Goal: Task Accomplishment & Management: Manage account settings

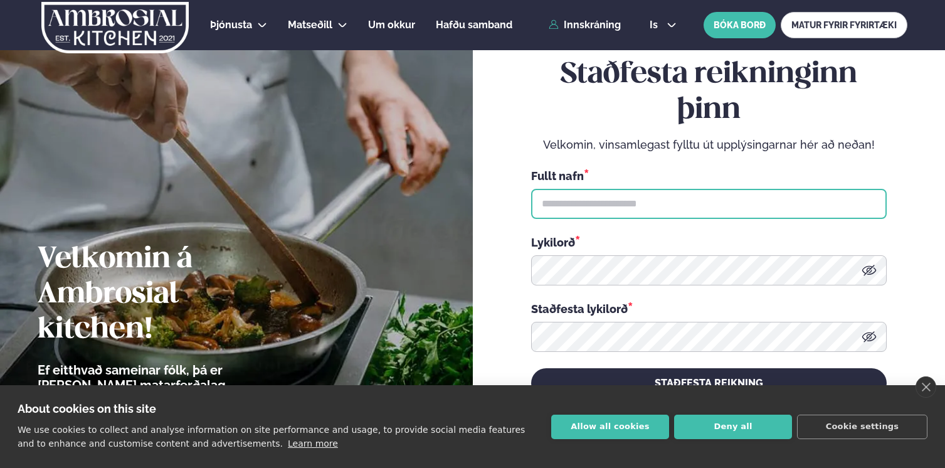
click at [584, 208] on input "text" at bounding box center [708, 204] width 355 height 30
click at [606, 202] on input "**********" at bounding box center [708, 204] width 355 height 30
type input "**********"
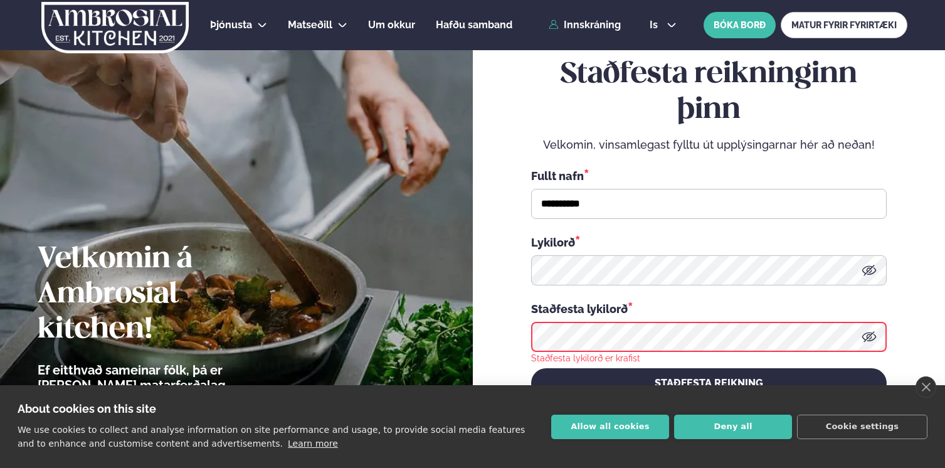
click at [886, 271] on form "**********" at bounding box center [708, 228] width 397 height 430
click at [868, 271] on icon at bounding box center [868, 270] width 15 height 15
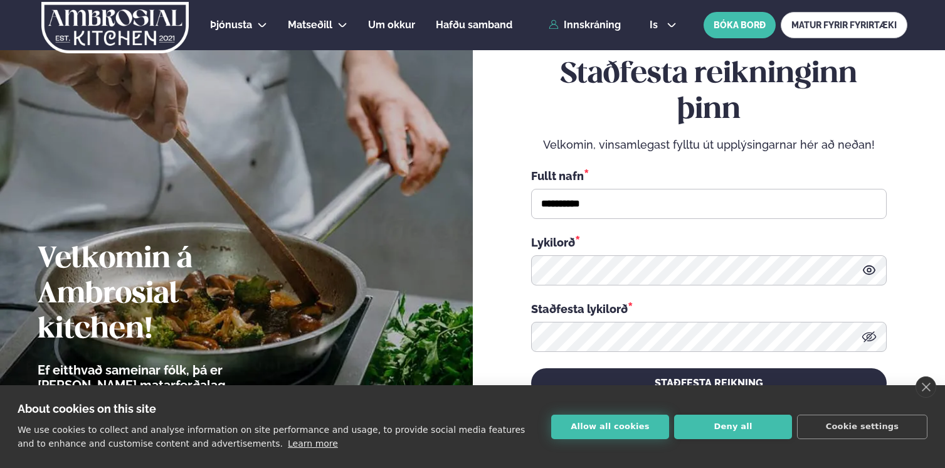
click at [642, 424] on button "Allow all cookies" at bounding box center [610, 426] width 118 height 24
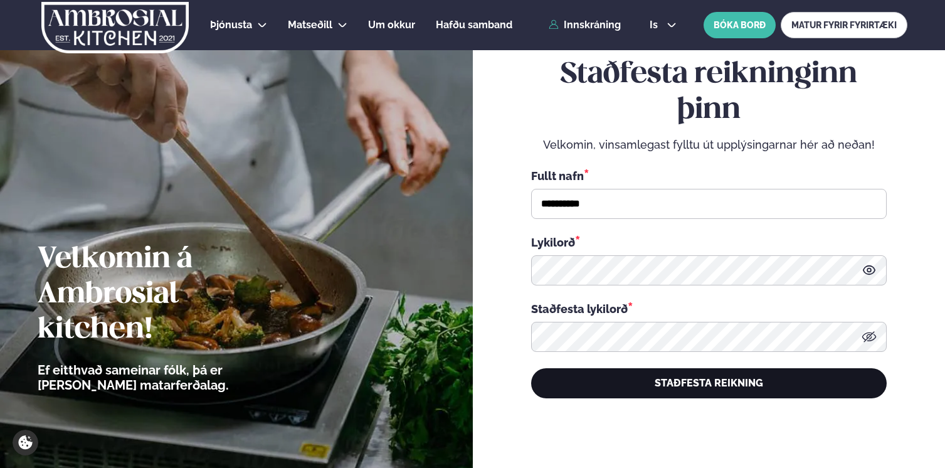
click at [681, 382] on button "STAÐFESTA REIKNING" at bounding box center [708, 383] width 355 height 30
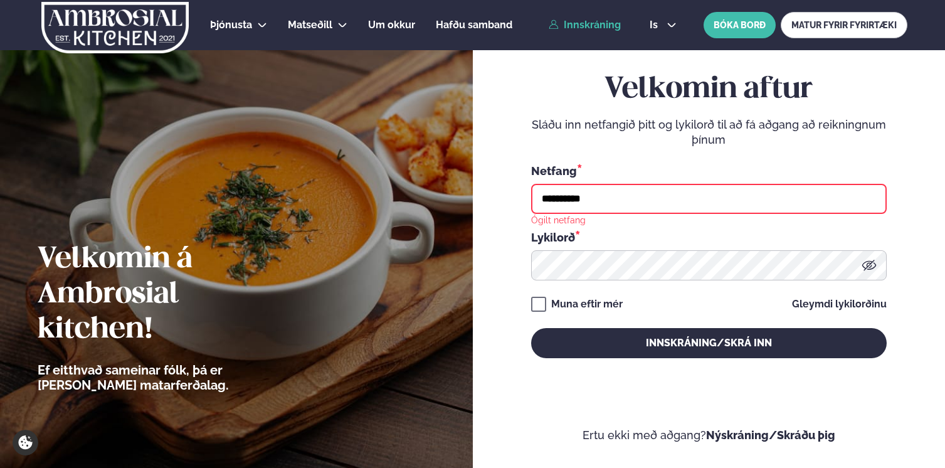
click at [608, 200] on input "**********" at bounding box center [708, 199] width 355 height 30
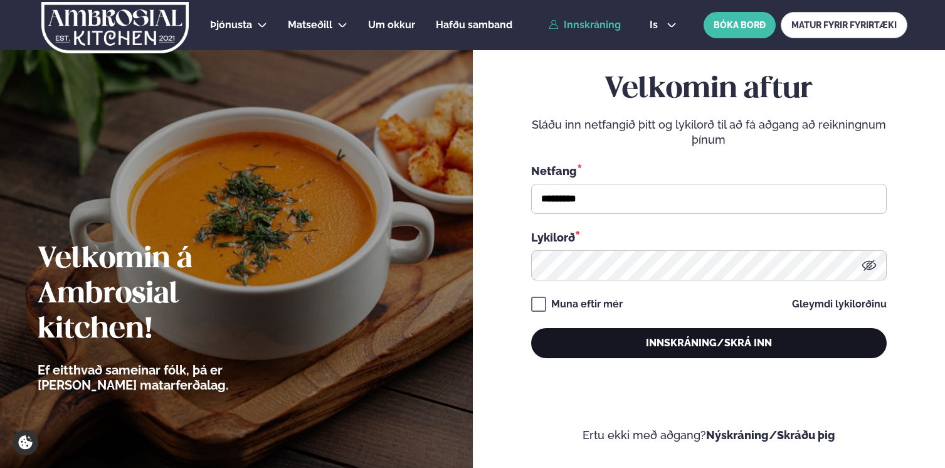
click at [611, 345] on button "Innskráning/Skrá inn" at bounding box center [708, 343] width 355 height 30
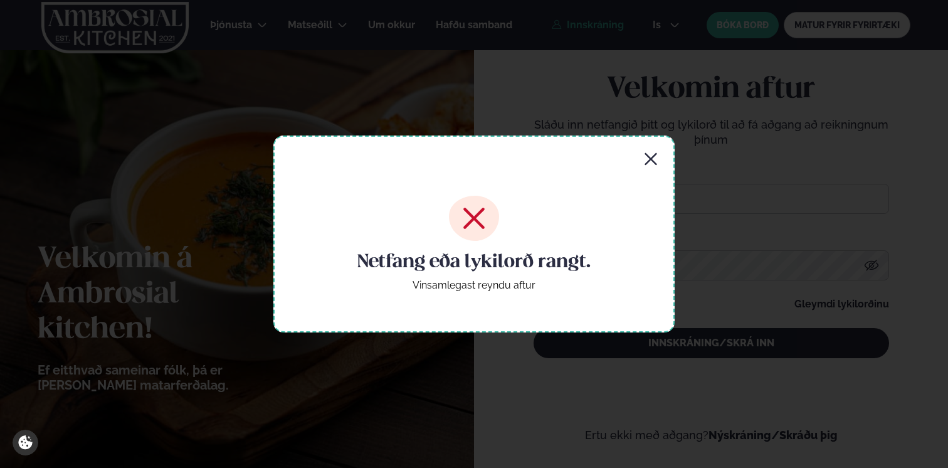
click at [631, 160] on div "Netfang eða lykilorð rangt. Vinsamlegast reyndu aftur" at bounding box center [473, 233] width 401 height 197
click at [645, 160] on icon "button" at bounding box center [650, 159] width 15 height 15
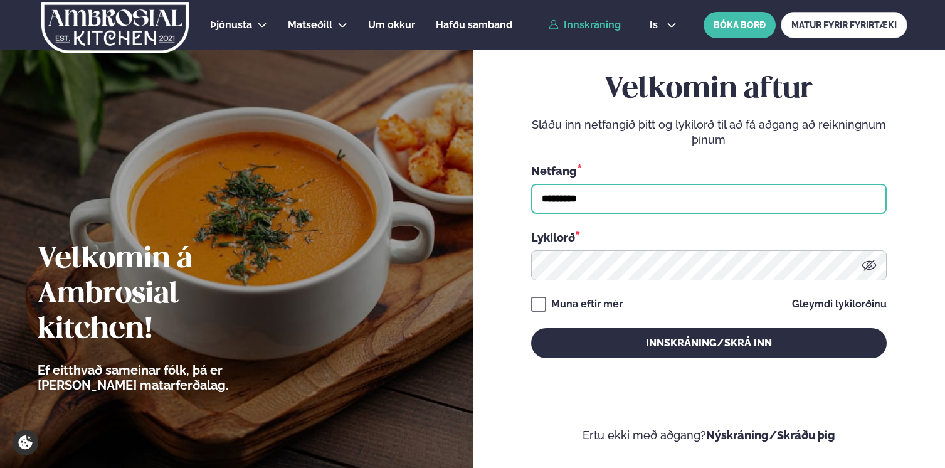
click at [578, 197] on input "*********" at bounding box center [708, 199] width 355 height 30
click at [531, 328] on button "Innskráning/Skrá inn" at bounding box center [708, 343] width 355 height 30
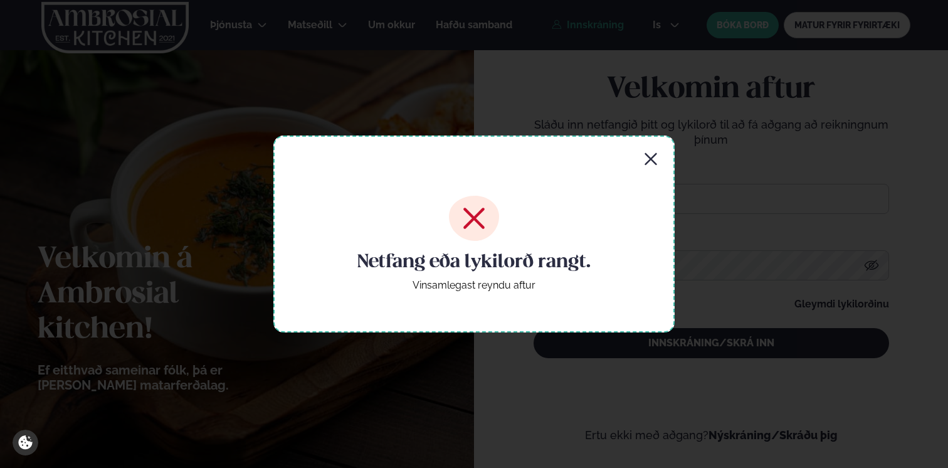
click at [645, 157] on icon "button" at bounding box center [650, 159] width 15 height 15
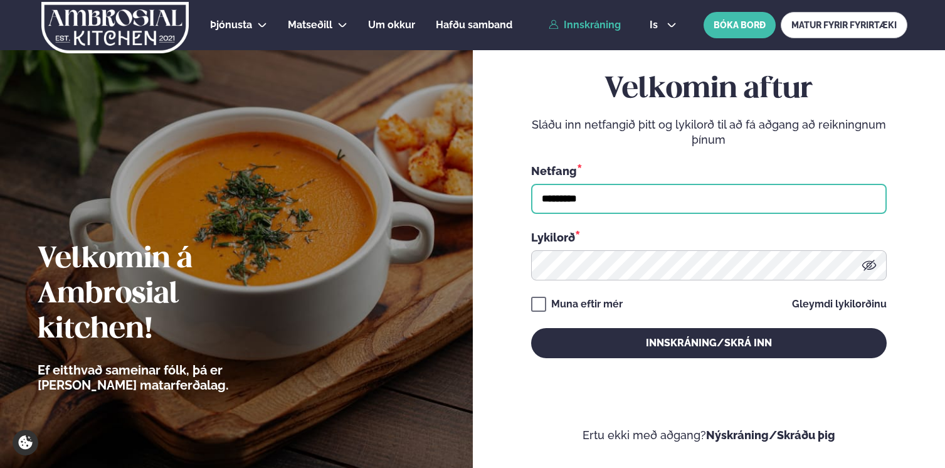
click at [617, 193] on input "*********" at bounding box center [708, 199] width 355 height 30
click at [531, 328] on button "Innskráning/Skrá inn" at bounding box center [708, 343] width 355 height 30
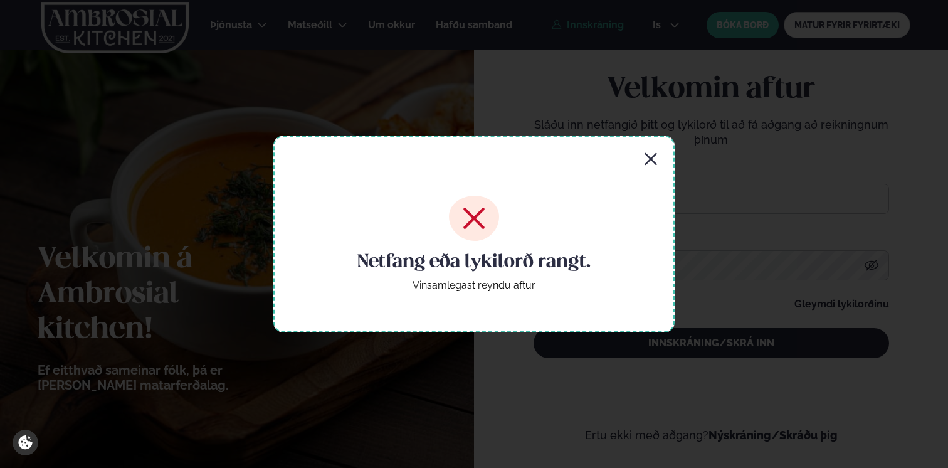
click at [644, 164] on icon "button" at bounding box center [650, 159] width 15 height 15
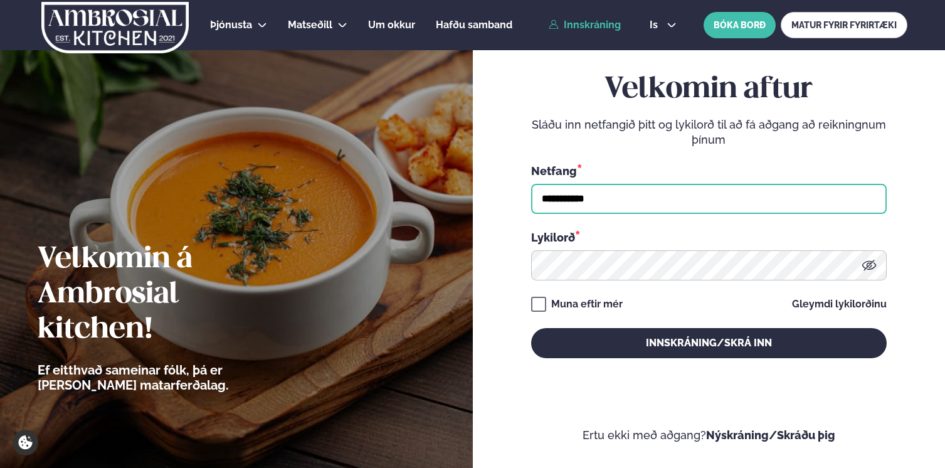
click at [595, 207] on input "**********" at bounding box center [708, 199] width 355 height 30
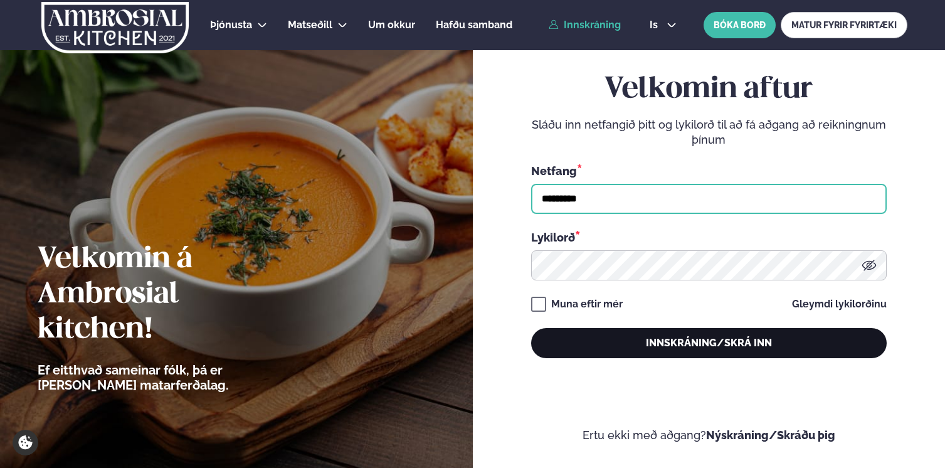
type input "*********"
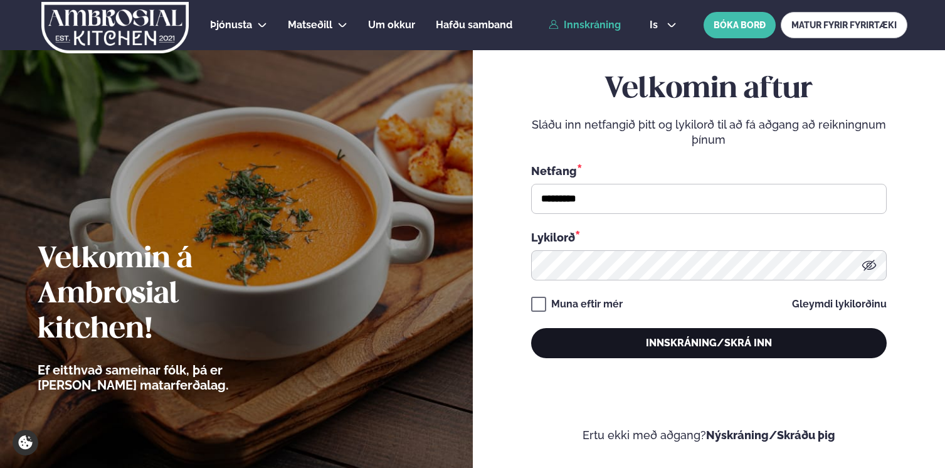
click at [612, 345] on button "Innskráning/Skrá inn" at bounding box center [708, 343] width 355 height 30
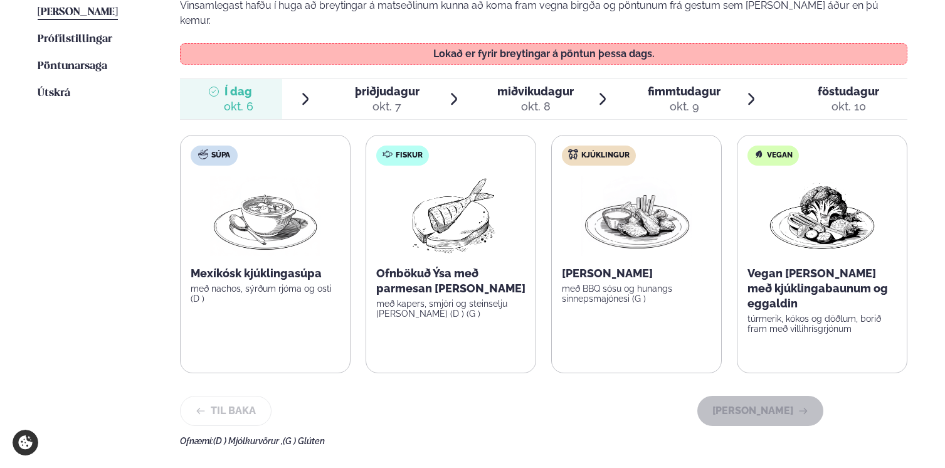
scroll to position [359, 0]
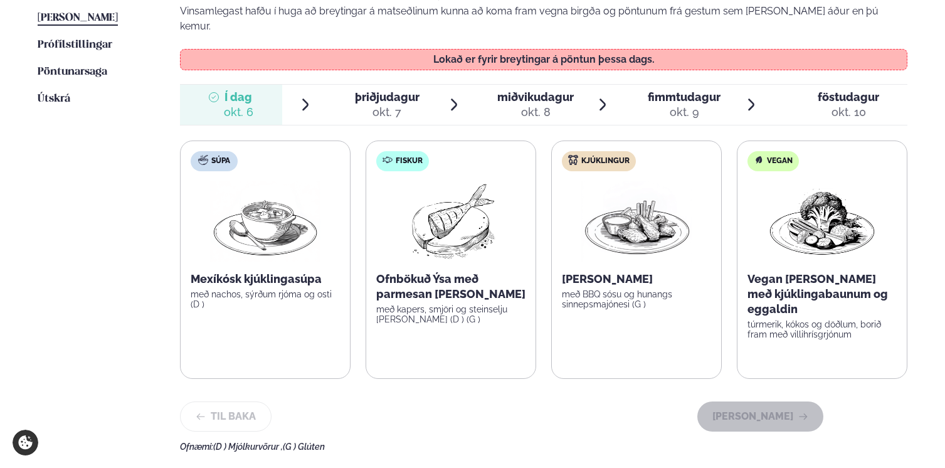
click at [391, 105] on div "okt. 7" at bounding box center [387, 112] width 65 height 15
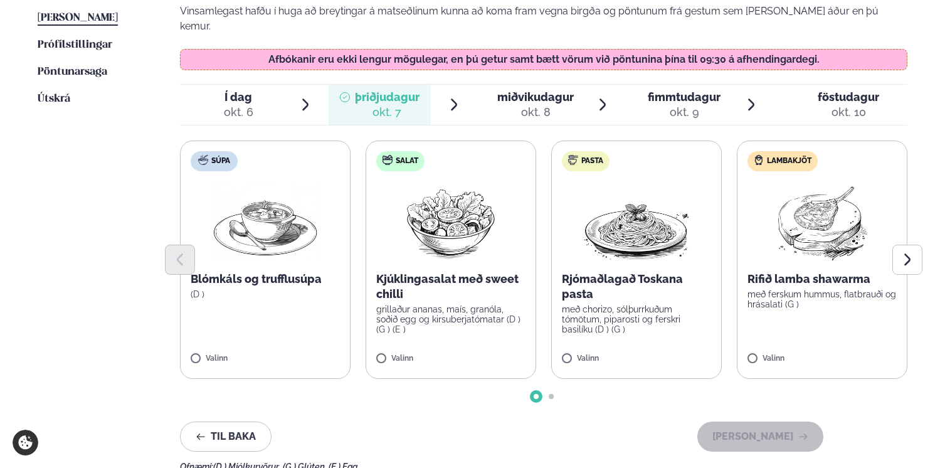
click at [303, 97] on icon at bounding box center [305, 104] width 15 height 15
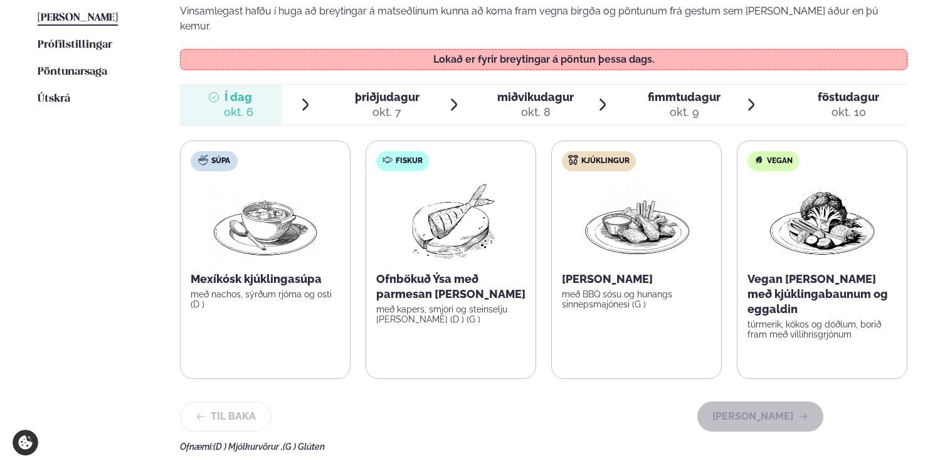
click at [347, 98] on div at bounding box center [345, 105] width 10 height 30
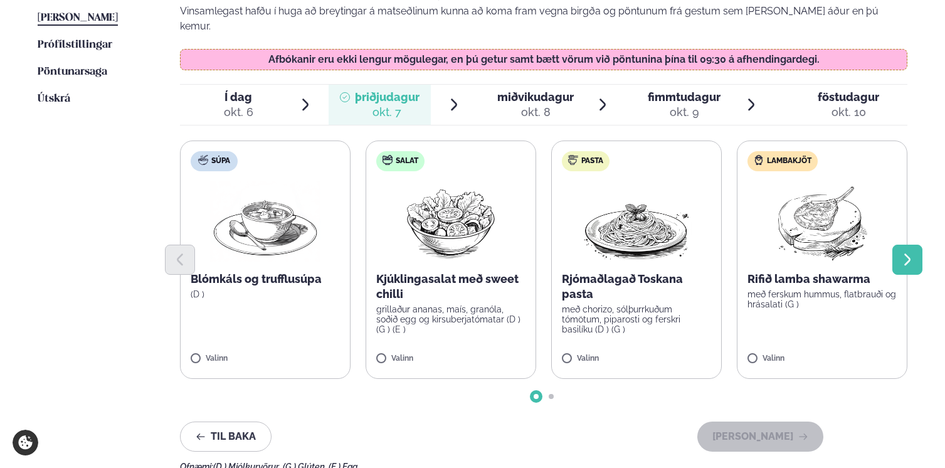
click at [893, 244] on button "Next slide" at bounding box center [907, 259] width 30 height 30
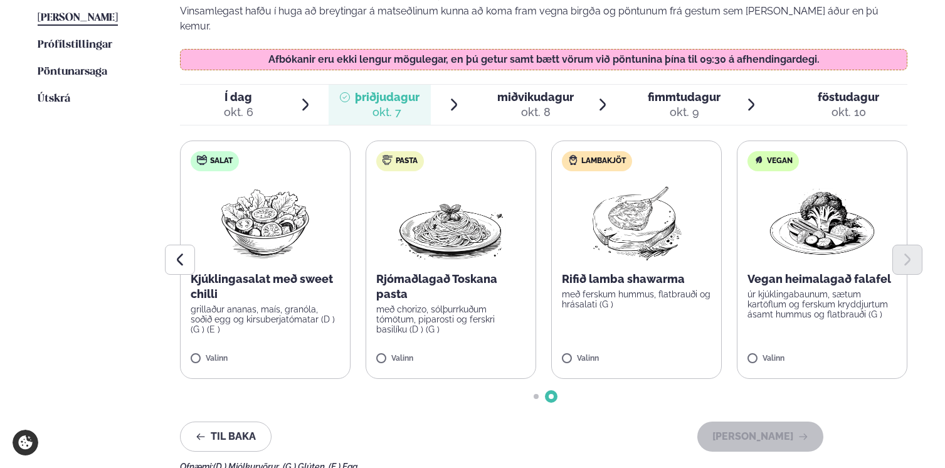
click at [540, 105] on div "okt. 8" at bounding box center [535, 112] width 76 height 15
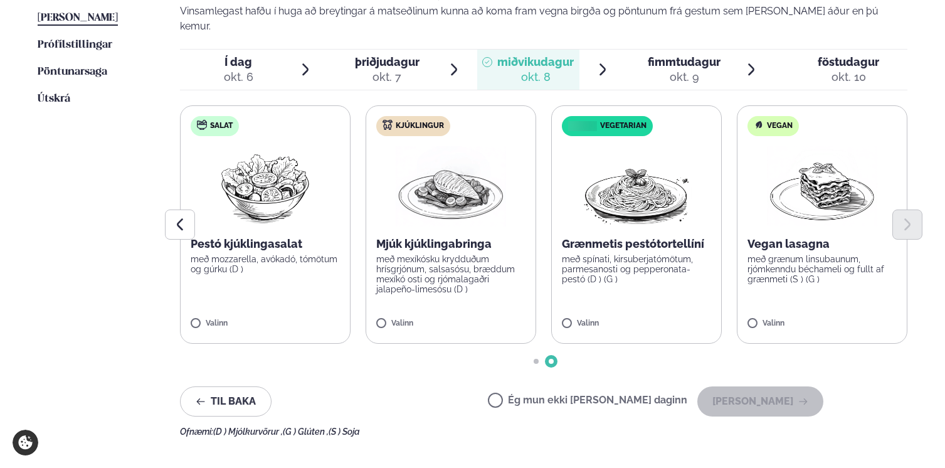
click at [471, 236] on p "Mjúk kjúklingabringa" at bounding box center [450, 243] width 149 height 15
click at [392, 301] on label "Kjúklingur Mjúk kjúklingabringa með mexíkósku krydduðum hrísgrjónum, salsasósu,…" at bounding box center [451, 224] width 171 height 238
click at [448, 236] on p "Mjúk kjúklingabringa" at bounding box center [450, 243] width 149 height 15
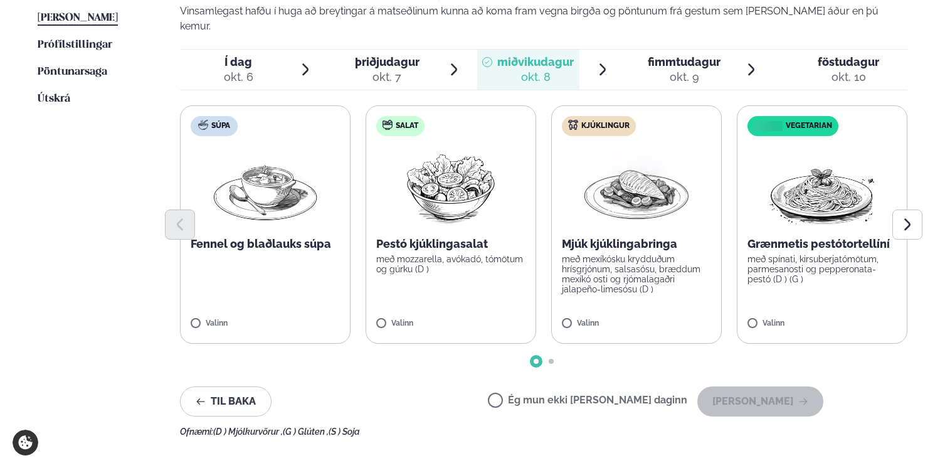
click at [630, 236] on p "Mjúk kjúklingabringa" at bounding box center [636, 243] width 149 height 15
drag, startPoint x: 775, startPoint y: 219, endPoint x: 516, endPoint y: 225, distance: 259.0
click at [533, 222] on div at bounding box center [543, 224] width 727 height 30
click at [909, 218] on icon "Next slide" at bounding box center [907, 224] width 6 height 12
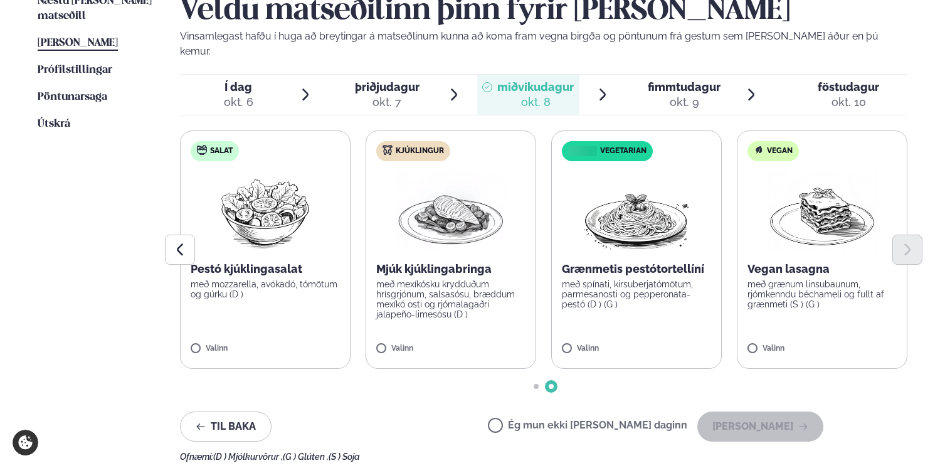
scroll to position [344, 0]
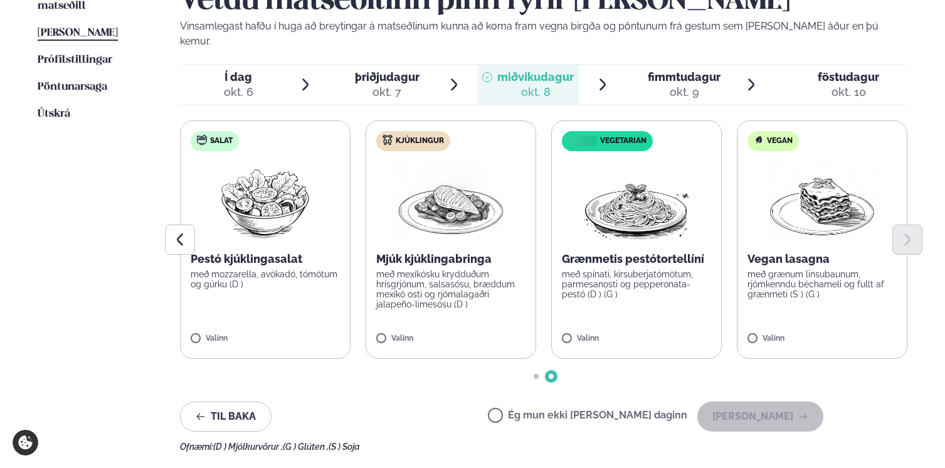
click at [539, 410] on label "Ég mun ekki [PERSON_NAME] daginn" at bounding box center [587, 416] width 199 height 13
click at [486, 318] on label "Kjúklingur Mjúk kjúklingabringa með mexíkósku krydduðum hrísgrjónum, salsasósu,…" at bounding box center [451, 239] width 171 height 238
click at [412, 317] on label "Kjúklingur Mjúk kjúklingabringa með mexíkósku krydduðum hrísgrjónum, salsasósu,…" at bounding box center [450, 239] width 171 height 238
click at [387, 251] on p "Mjúk kjúklingabringa" at bounding box center [450, 258] width 149 height 15
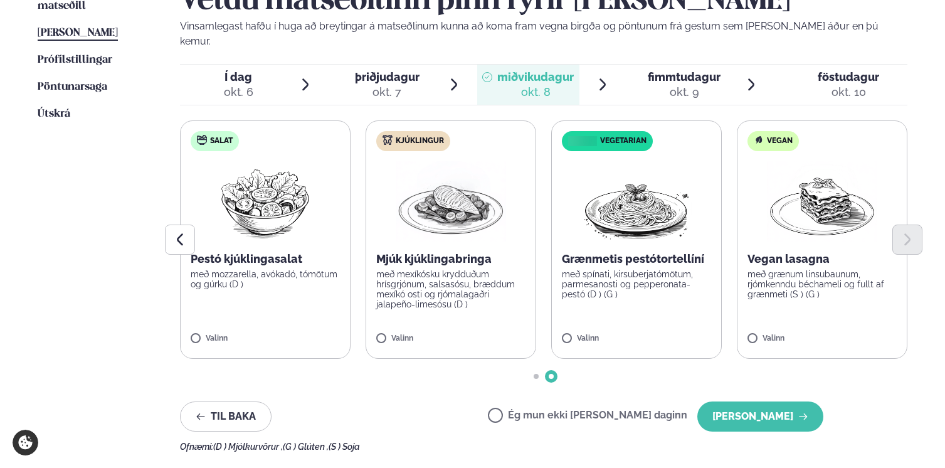
scroll to position [326, 0]
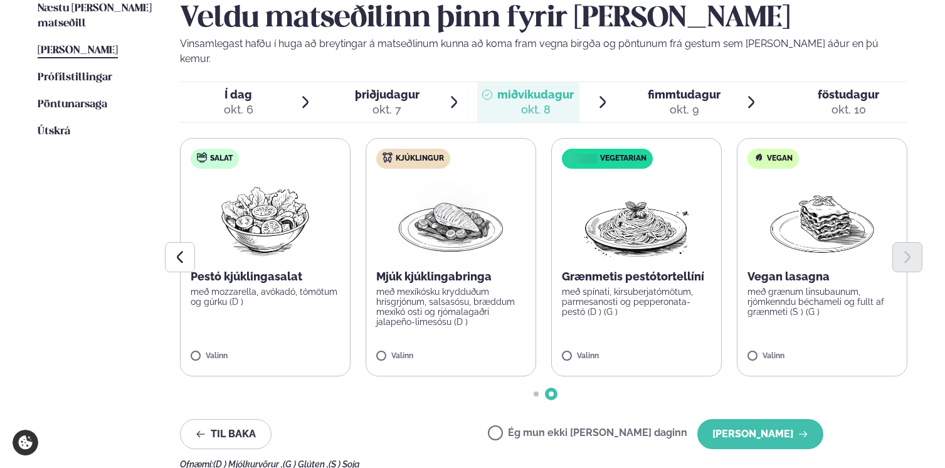
click at [596, 226] on img at bounding box center [636, 219] width 110 height 80
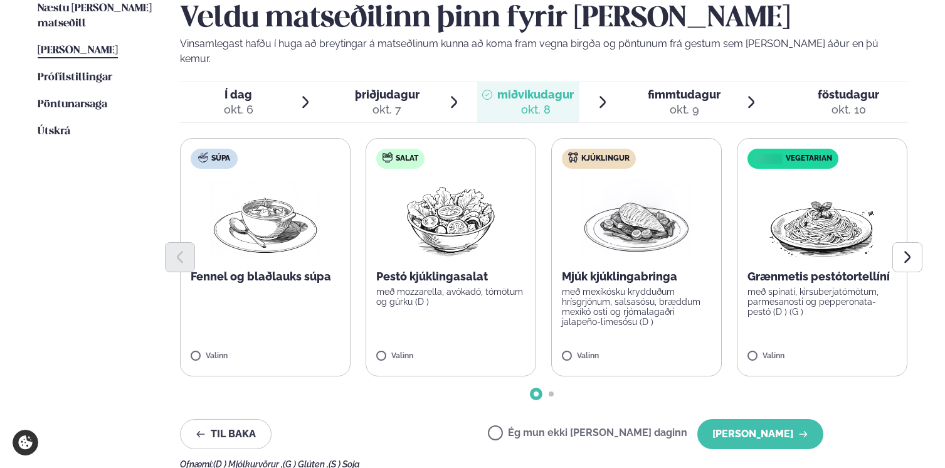
click at [481, 242] on div at bounding box center [543, 257] width 727 height 30
click at [284, 300] on label "Súpa Fennel og blaðlauks súpa Valinn" at bounding box center [265, 257] width 171 height 238
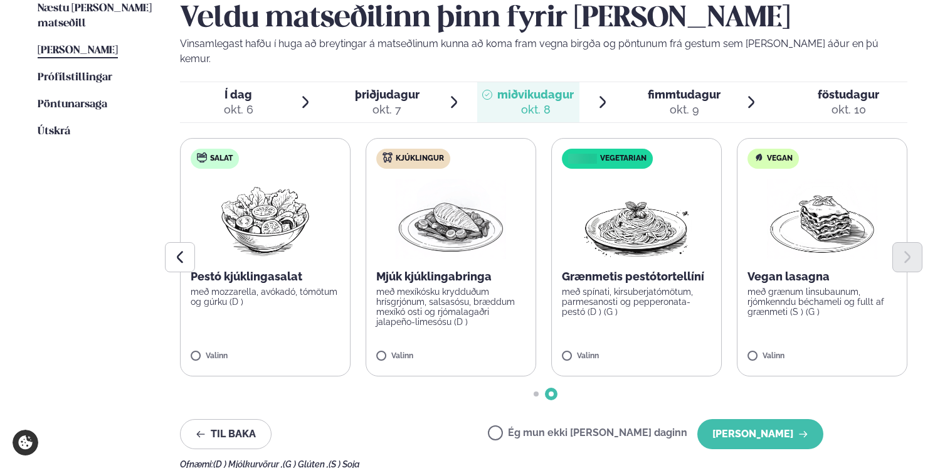
click at [220, 352] on div "Valinn" at bounding box center [265, 359] width 149 height 14
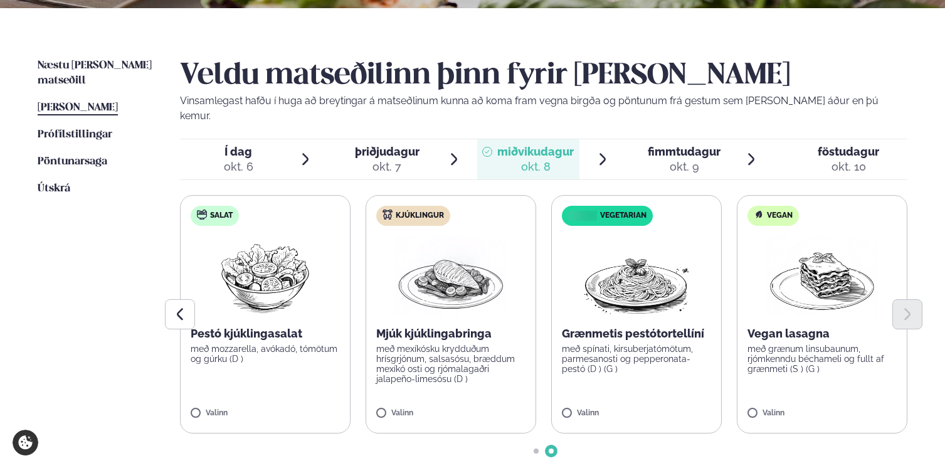
scroll to position [218, 0]
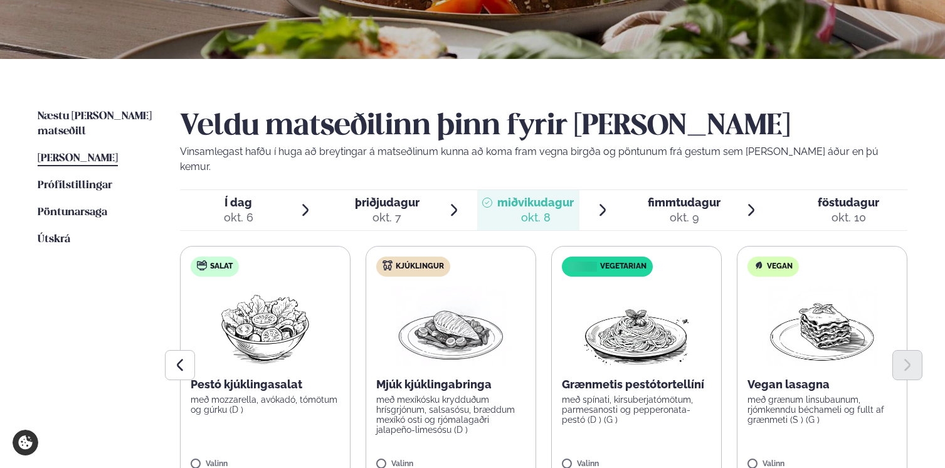
click at [654, 196] on span "fimmtudagur" at bounding box center [684, 202] width 73 height 13
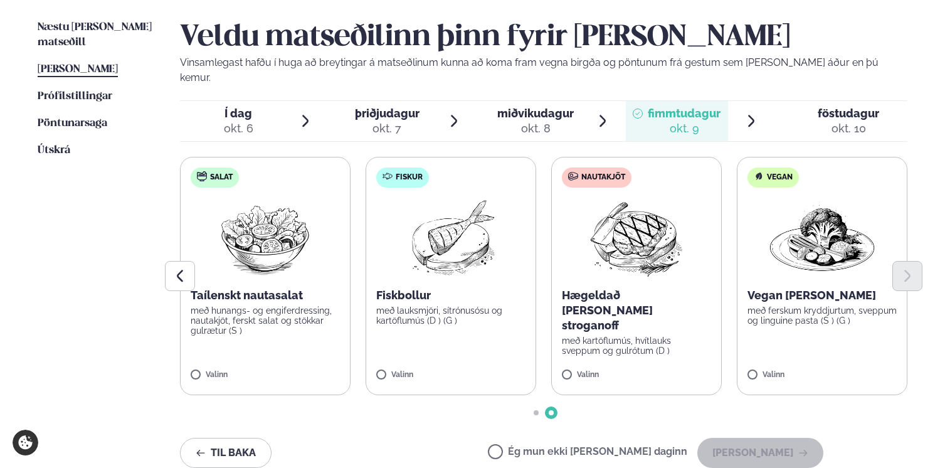
scroll to position [383, 0]
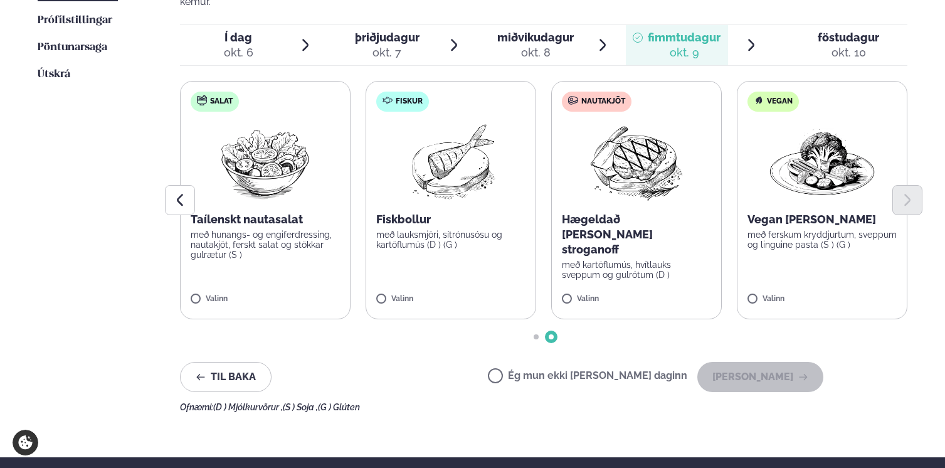
click at [565, 313] on div "Súpa Rjómalöguð tómatsúpa með parmesan (D ) Valinn Salat Taílenskt nautasalat m…" at bounding box center [543, 210] width 727 height 258
click at [568, 295] on label "Nautakjöt Hægeldað [PERSON_NAME] stroganoff með kartöflumús, hvítlauks sveppum …" at bounding box center [636, 200] width 171 height 238
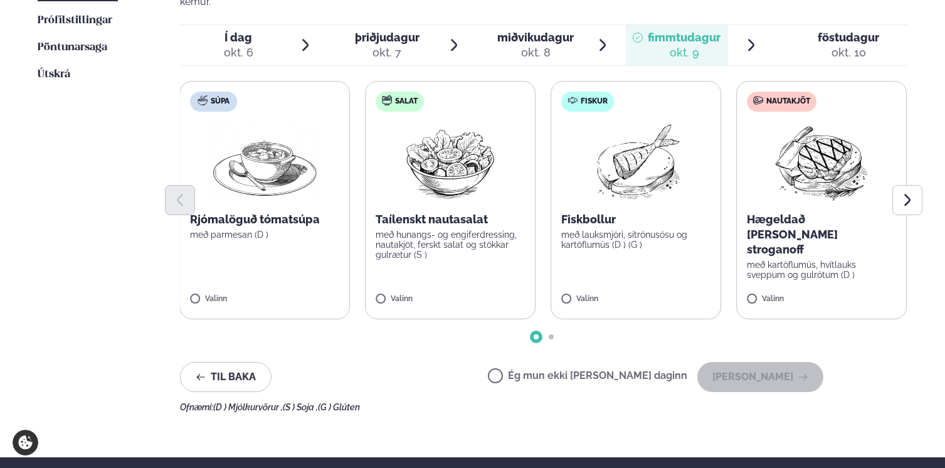
click at [596, 268] on label "Fiskur Fiskbollur með lauksmjöri, sítrónusósu og kartöflumús (D ) (G ) Valinn" at bounding box center [635, 200] width 171 height 238
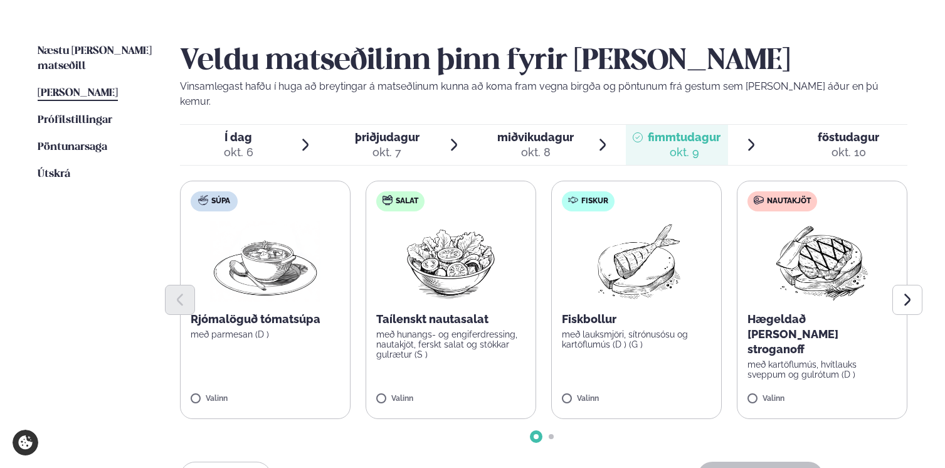
scroll to position [262, 0]
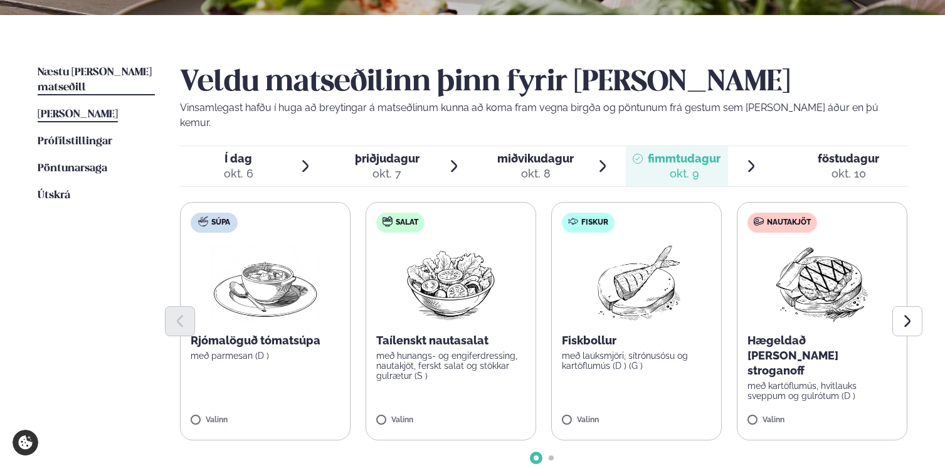
click at [124, 78] on link "Næstu [PERSON_NAME] matseðill Næsta vika" at bounding box center [96, 80] width 117 height 30
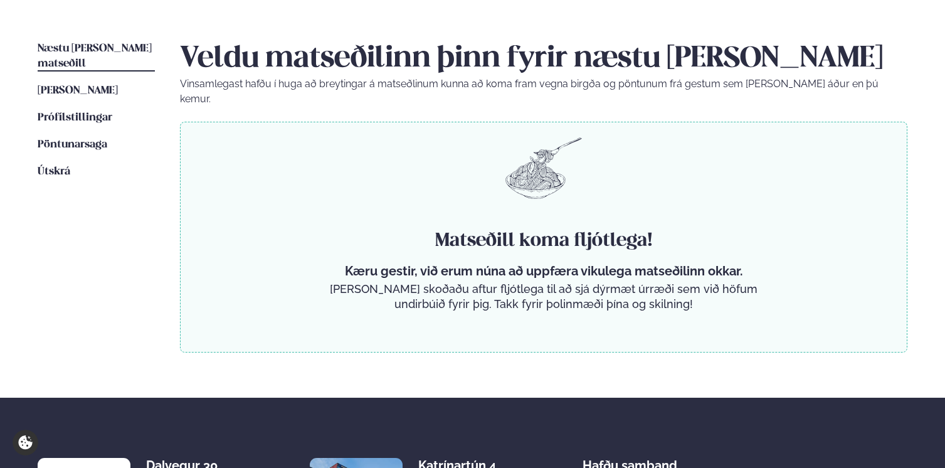
scroll to position [315, 0]
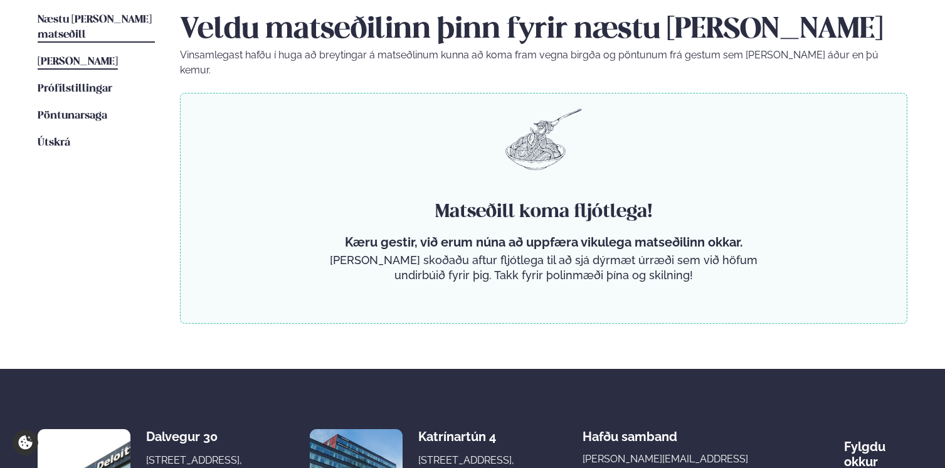
click at [107, 56] on span "[PERSON_NAME]" at bounding box center [78, 61] width 80 height 11
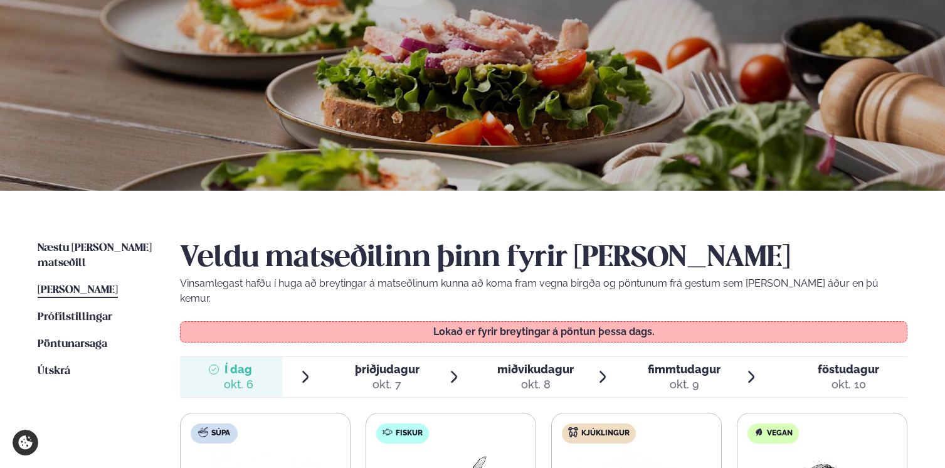
scroll to position [98, 0]
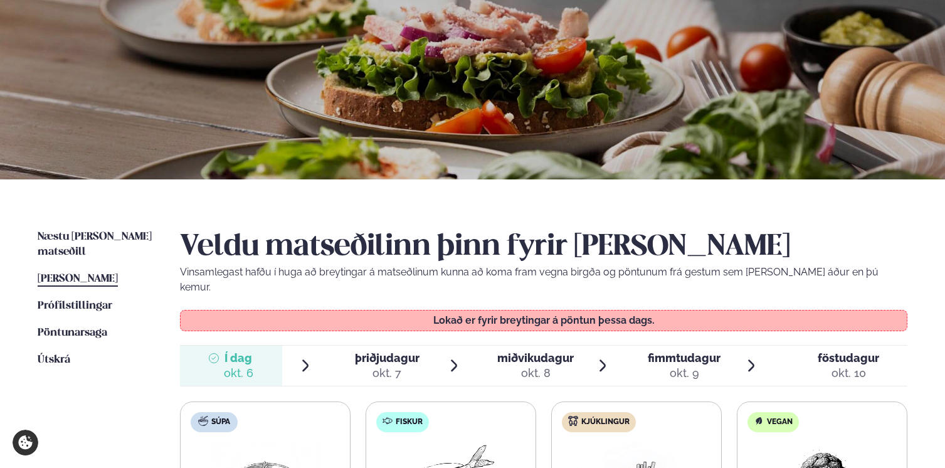
click at [549, 365] on div "okt. 8" at bounding box center [535, 372] width 76 height 15
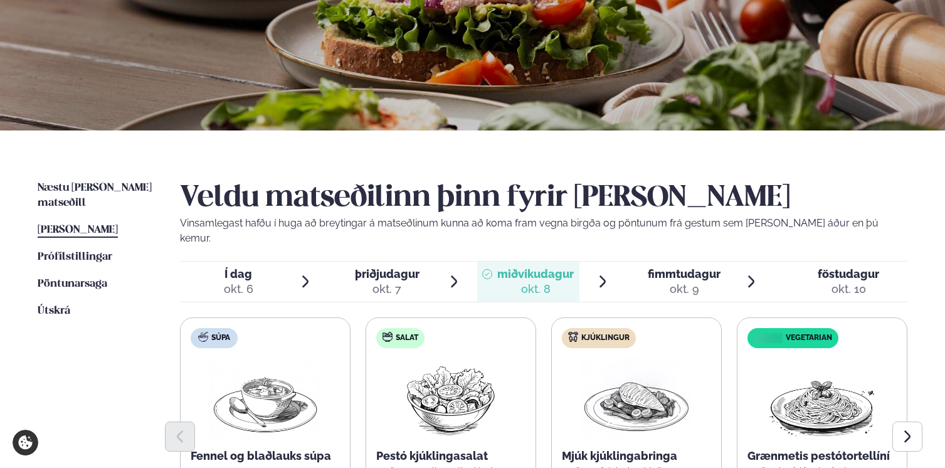
scroll to position [152, 0]
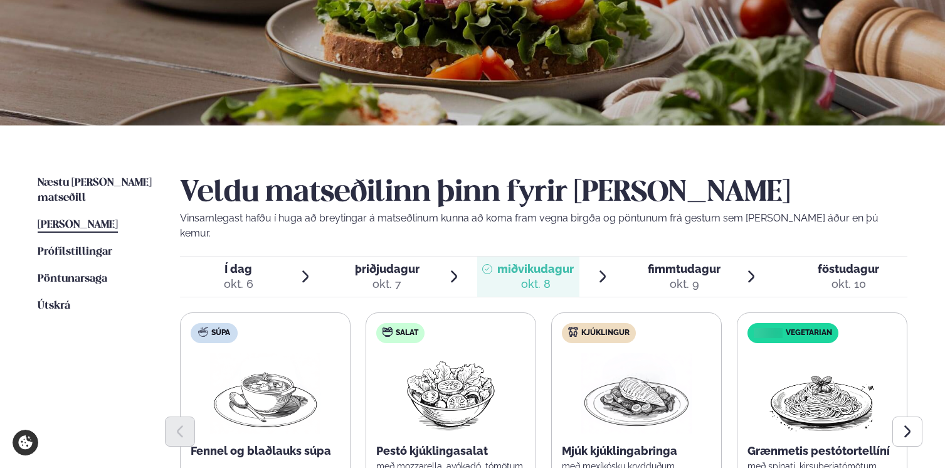
click at [411, 276] on div "okt. 7" at bounding box center [387, 283] width 65 height 15
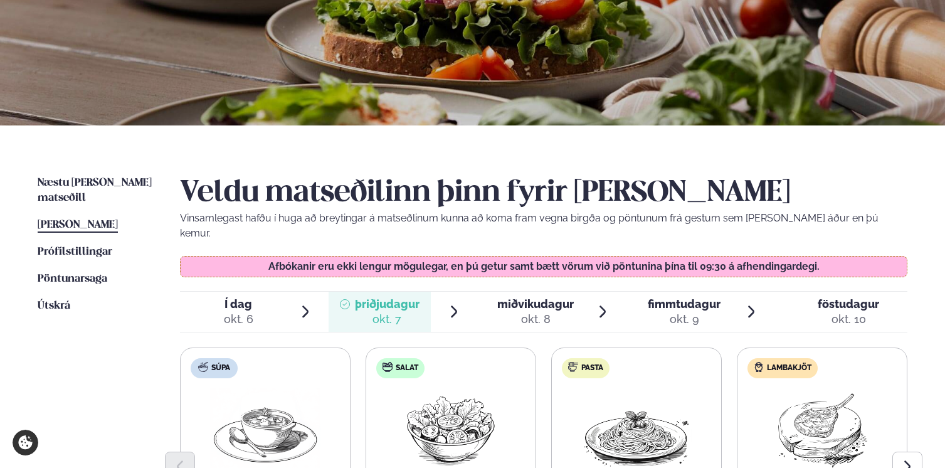
click at [382, 261] on p "Afbókanir eru ekki lengur mögulegar, en þú getur samt bætt vörum við pöntunina …" at bounding box center [543, 266] width 701 height 10
click at [424, 261] on p "Afbókanir eru ekki lengur mögulegar, en þú getur samt bætt vörum við pöntunina …" at bounding box center [543, 266] width 701 height 10
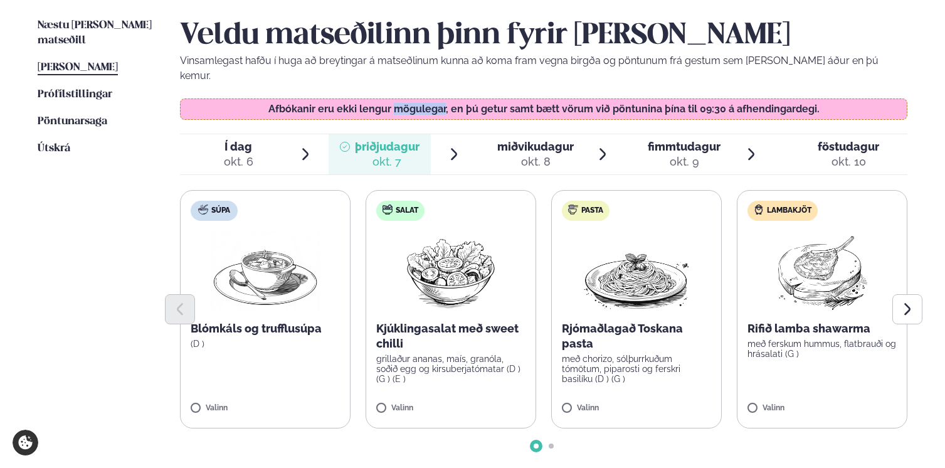
scroll to position [315, 0]
